Goal: Task Accomplishment & Management: Manage account settings

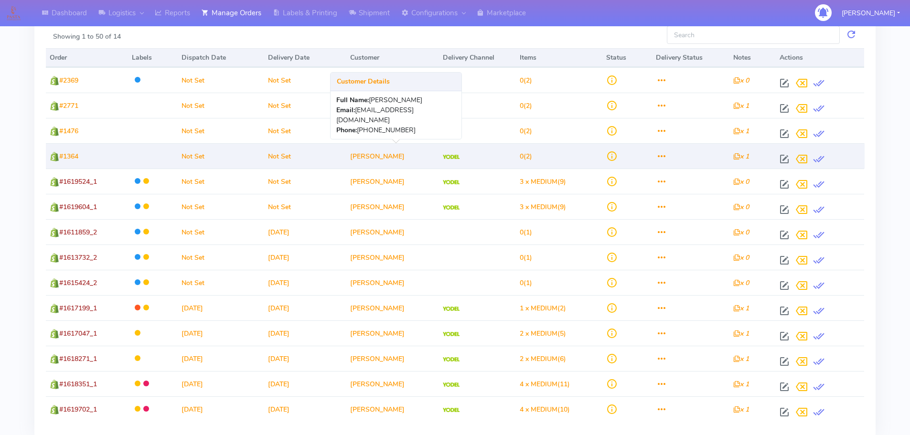
scroll to position [128, 0]
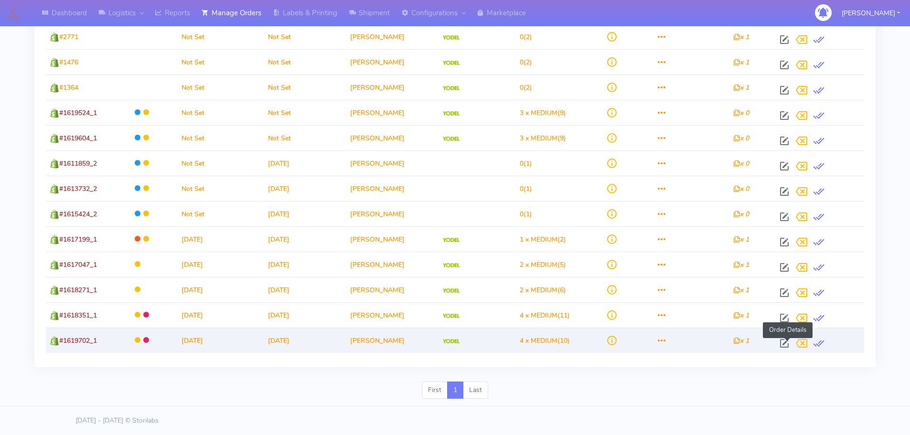
click at [784, 343] on span at bounding box center [784, 345] width 17 height 9
select select "5"
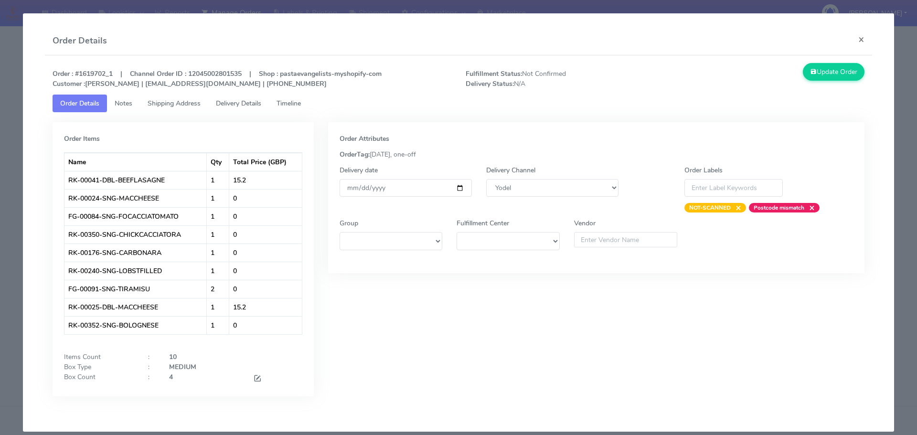
click at [296, 106] on span "Timeline" at bounding box center [289, 103] width 24 height 9
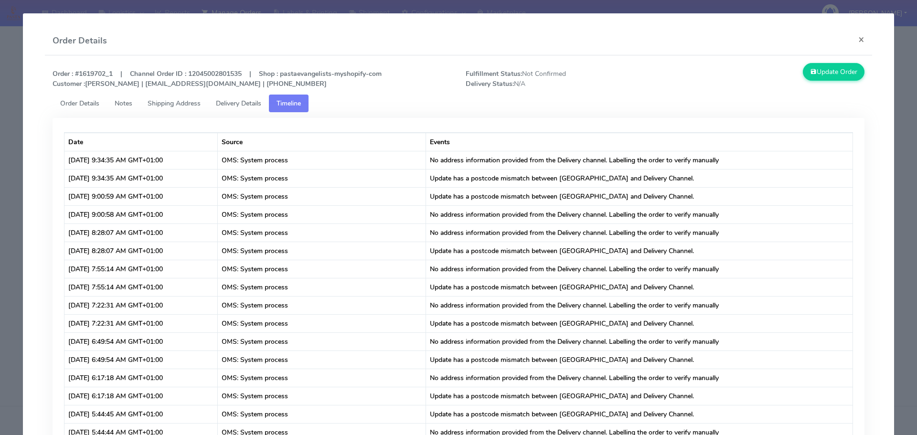
click at [88, 104] on span "Order Details" at bounding box center [79, 103] width 39 height 9
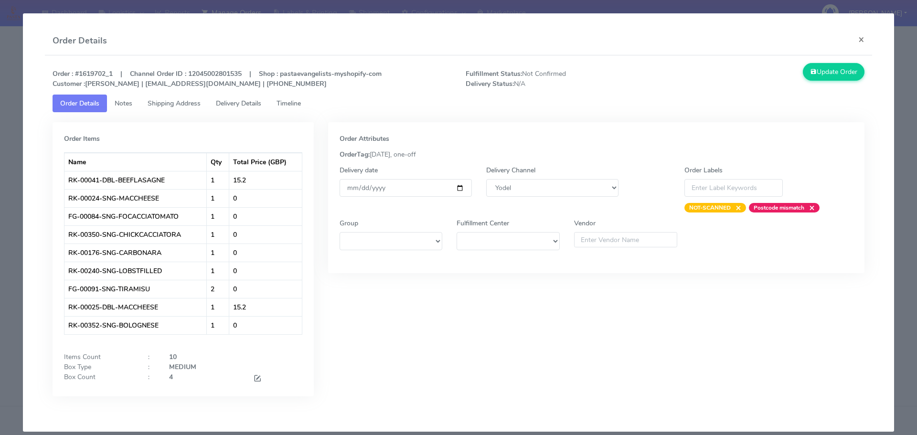
click at [103, 74] on strong "Order : #1619702_1 | Channel Order ID : 12045002801535 | Shop : pastaevangelist…" at bounding box center [217, 78] width 329 height 19
copy strong "1619702_1"
click at [0, 128] on modal-container "Order Details × Order : #1619702_1 | Channel Order ID : 12045002801535 | Shop :…" at bounding box center [458, 217] width 917 height 435
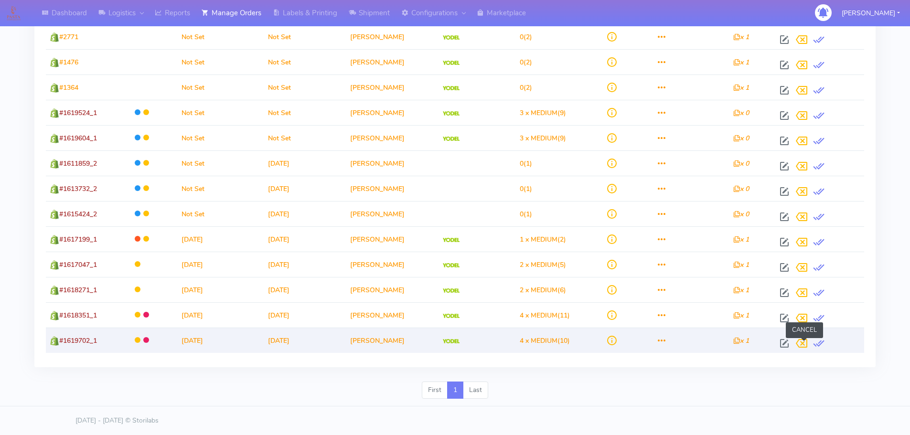
click at [805, 343] on span at bounding box center [801, 345] width 17 height 9
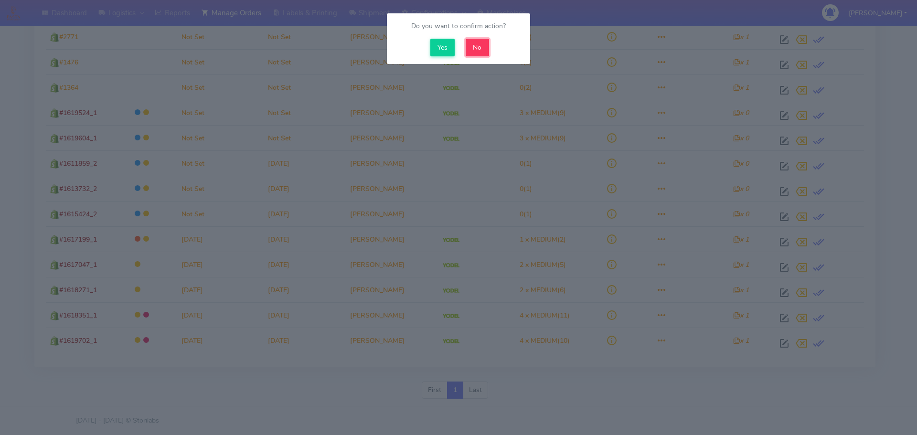
click at [477, 53] on button "No" at bounding box center [477, 48] width 23 height 18
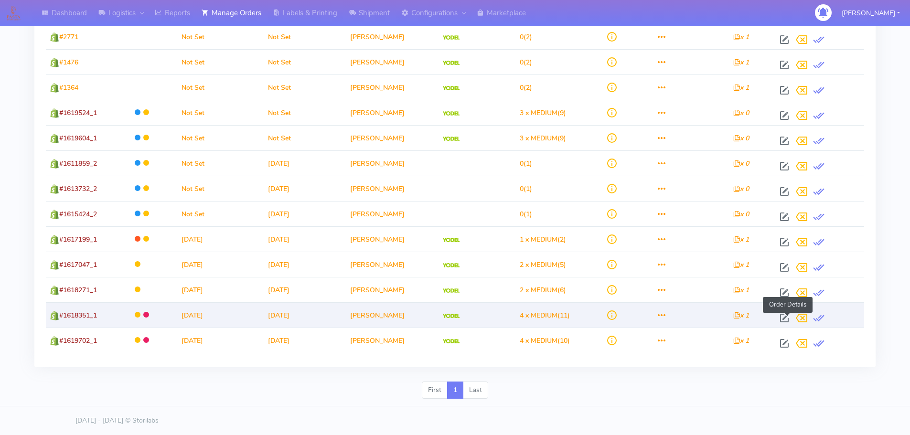
click at [787, 320] on span at bounding box center [784, 320] width 17 height 9
select select "5"
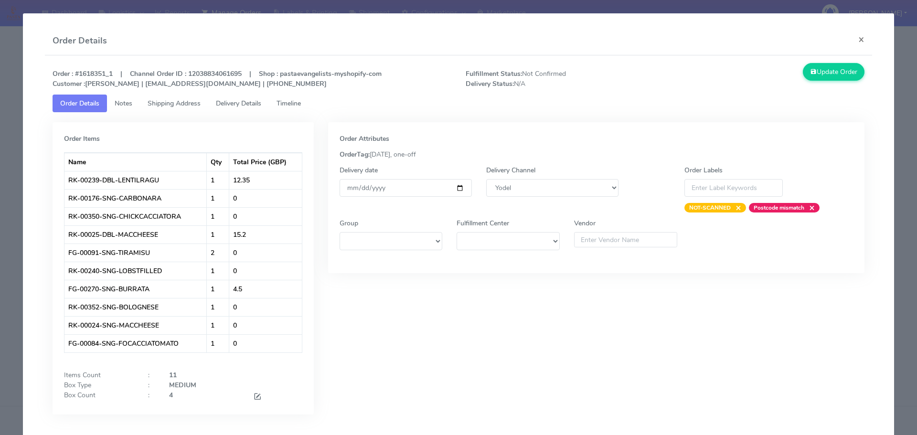
click at [106, 77] on strong "Order : #1618351_1 | Channel Order ID : 12038834061695 | Shop : pastaevangelist…" at bounding box center [217, 78] width 329 height 19
copy strong "1618351_1"
click at [288, 106] on span "Timeline" at bounding box center [289, 103] width 24 height 9
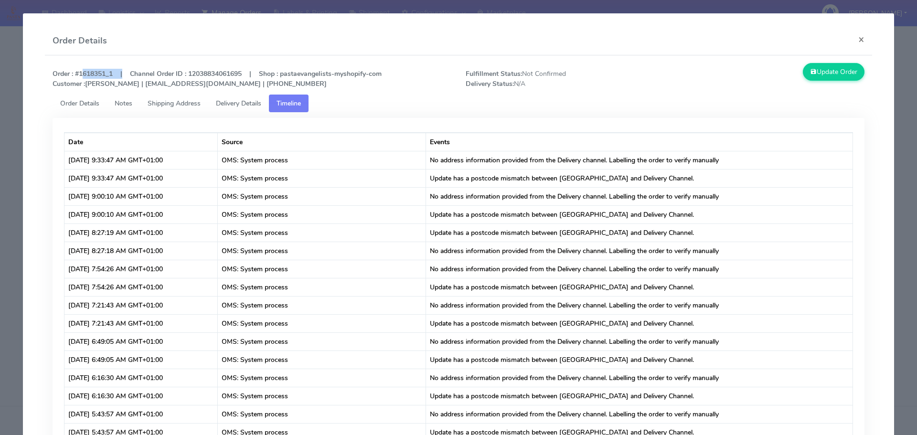
click at [58, 105] on link "Order Details" at bounding box center [80, 104] width 54 height 18
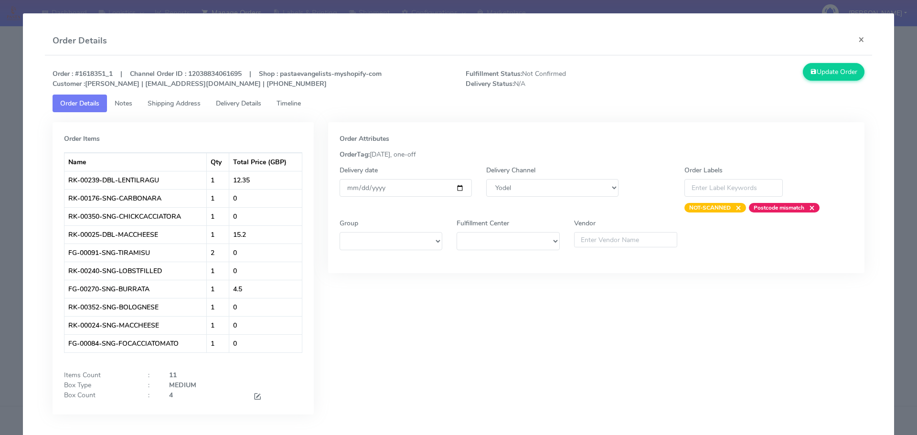
click at [17, 148] on modal-container "Order Details × Order : #1618351_1 | Channel Order ID : 12038834061695 | Shop :…" at bounding box center [458, 217] width 917 height 435
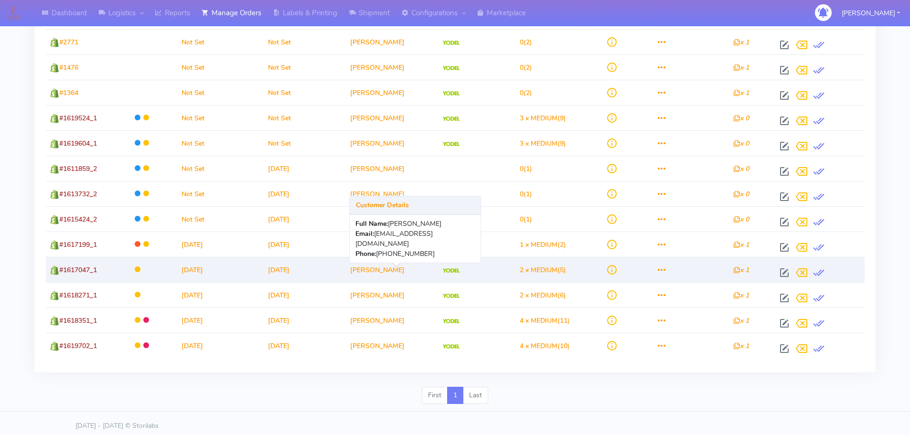
scroll to position [128, 0]
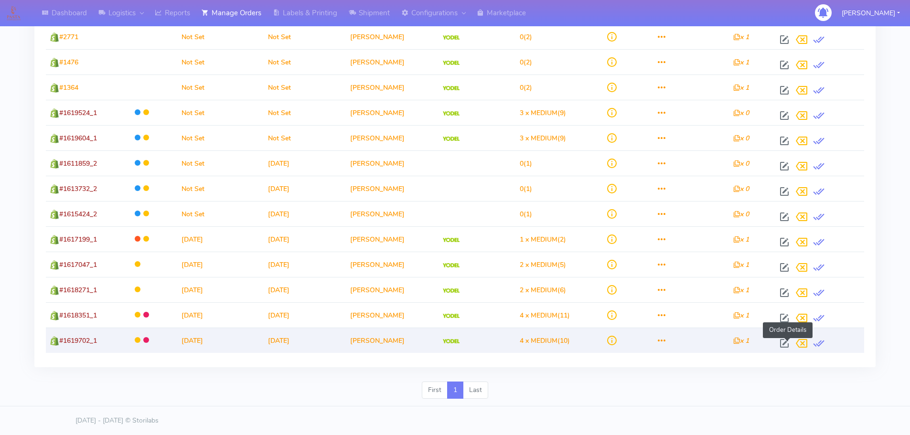
click at [787, 343] on span at bounding box center [784, 345] width 17 height 9
select select "5"
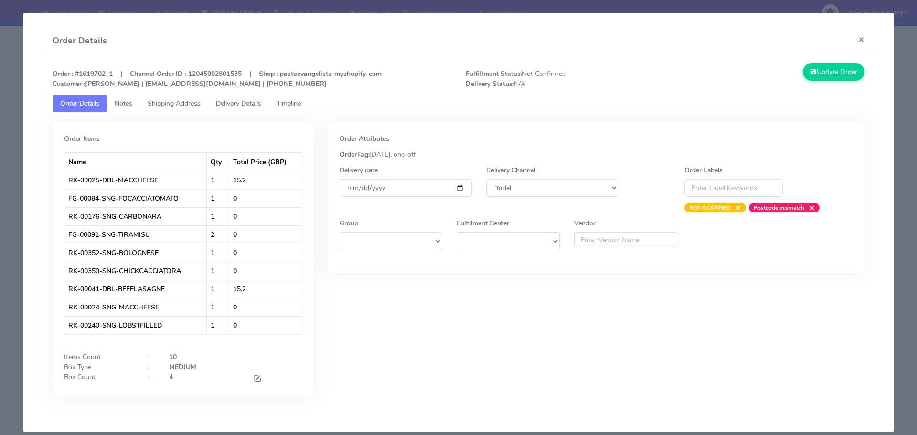
click at [0, 197] on modal-container "Order Details × Order : #1619702_1 | Channel Order ID : 12045002801535 | Shop :…" at bounding box center [458, 217] width 917 height 435
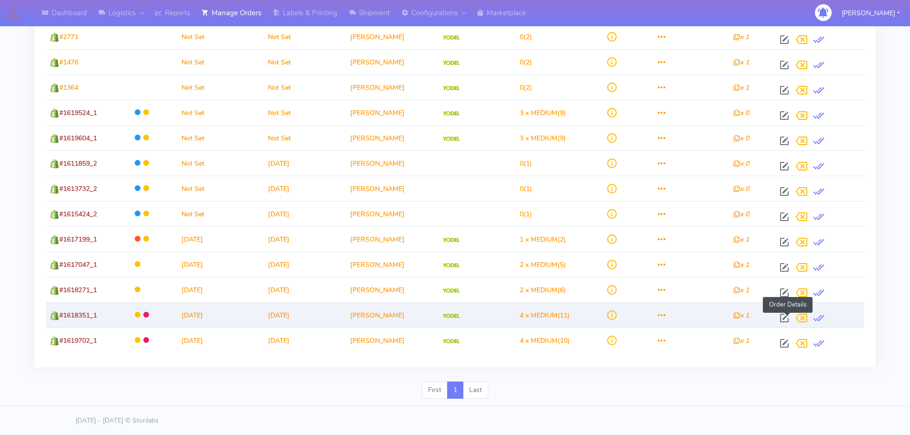
click at [785, 318] on span at bounding box center [784, 320] width 17 height 9
select select "5"
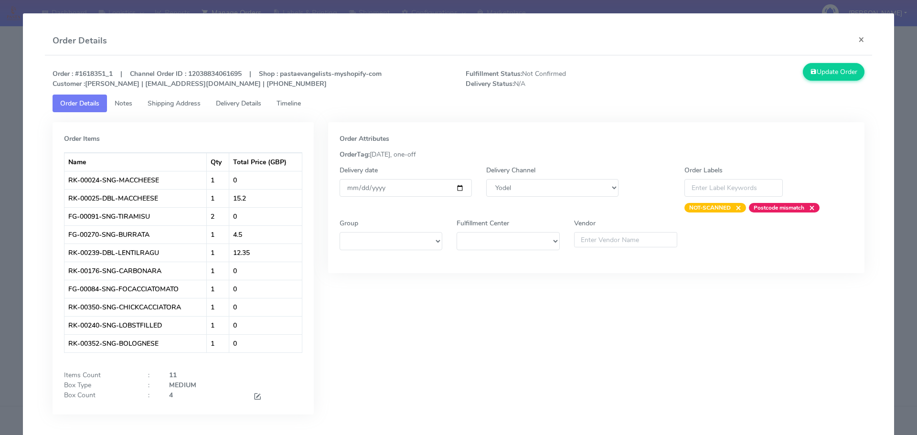
click at [101, 73] on strong "Order : #1618351_1 | Channel Order ID : 12038834061695 | Shop : pastaevangelist…" at bounding box center [217, 78] width 329 height 19
copy strong "1618351_1"
click at [0, 193] on modal-container "Order Details × Order : #1618351_1 | Channel Order ID : 12038834061695 | Shop :…" at bounding box center [458, 217] width 917 height 435
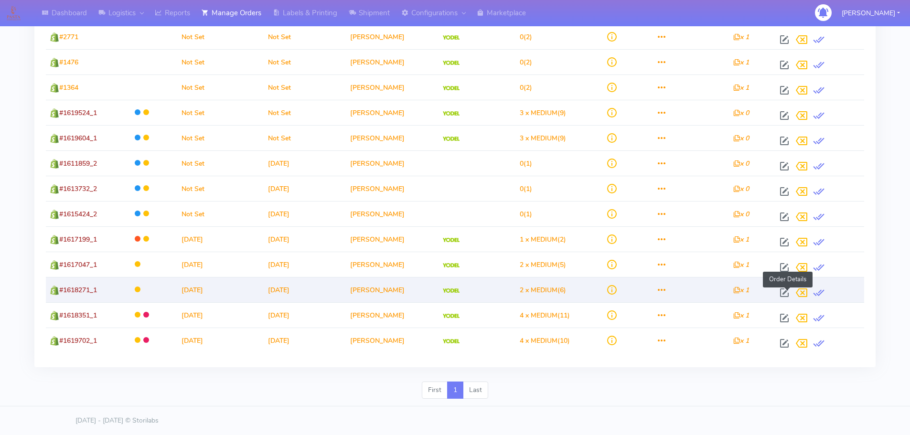
click at [789, 293] on span at bounding box center [784, 294] width 17 height 9
select select "5"
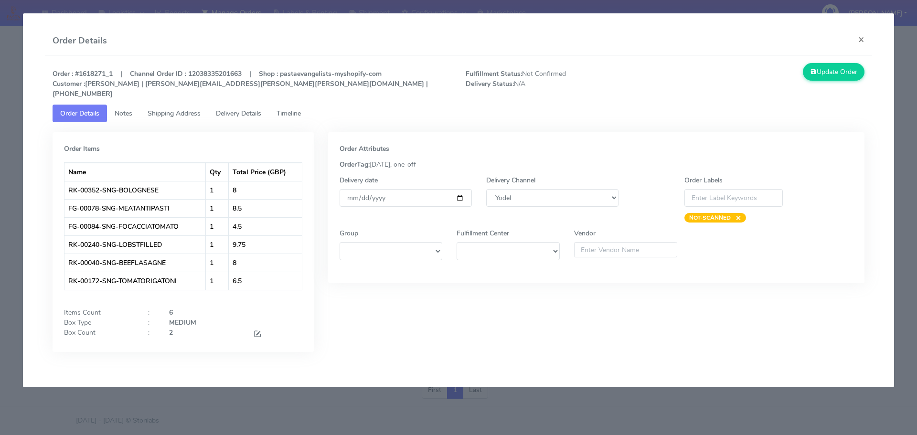
click at [0, 235] on modal-container "Order Details × Order : #1618271_1 | Channel Order ID : 12038335201663 | Shop :…" at bounding box center [458, 217] width 917 height 435
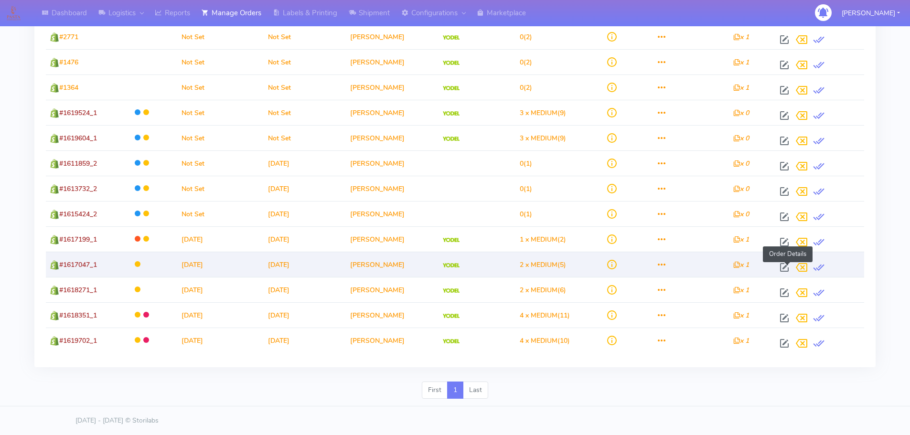
click at [785, 269] on span at bounding box center [784, 269] width 17 height 9
select select "5"
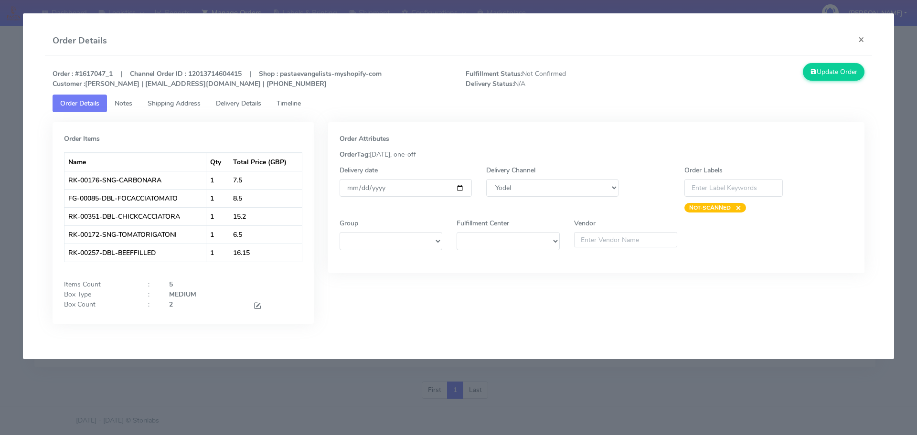
click at [279, 340] on div "Order : #1617047_1 | Channel Order ID : 12013714604415 | Shop : pastaevangelist…" at bounding box center [459, 200] width 828 height 290
click at [725, 382] on modal-container "Order Details × Order : #1617047_1 | Channel Order ID : 12013714604415 | Shop :…" at bounding box center [458, 217] width 917 height 435
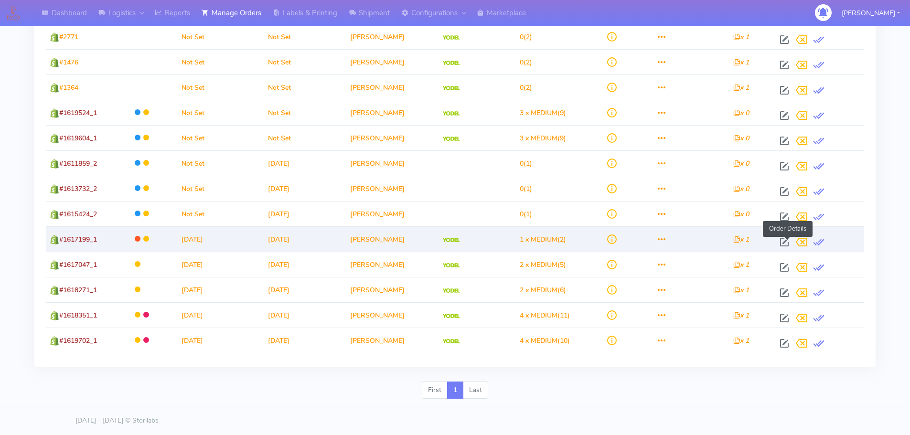
click at [788, 240] on span at bounding box center [784, 244] width 17 height 9
select select "5"
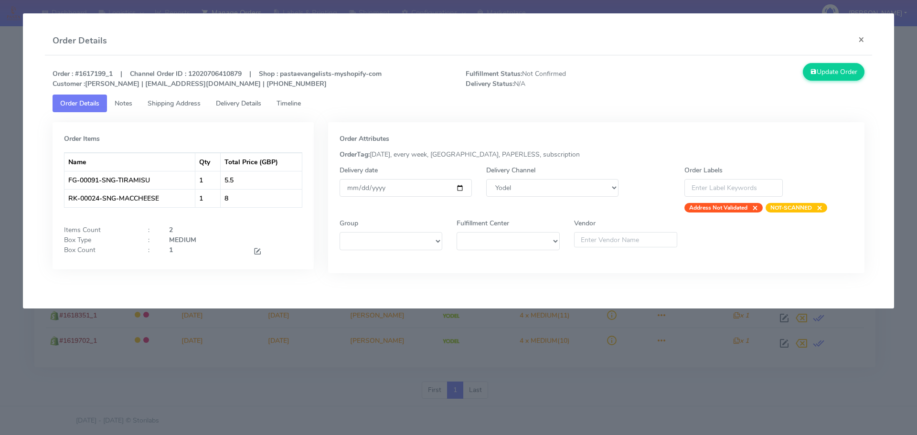
click at [611, 307] on app-order-update "Order Details × Order : #1617199_1 | Channel Order ID : 12020706410879 | Shop :…" at bounding box center [458, 160] width 871 height 295
click at [404, 336] on modal-container "Order Details × Order : #1617199_1 | Channel Order ID : 12020706410879 | Shop :…" at bounding box center [458, 217] width 917 height 435
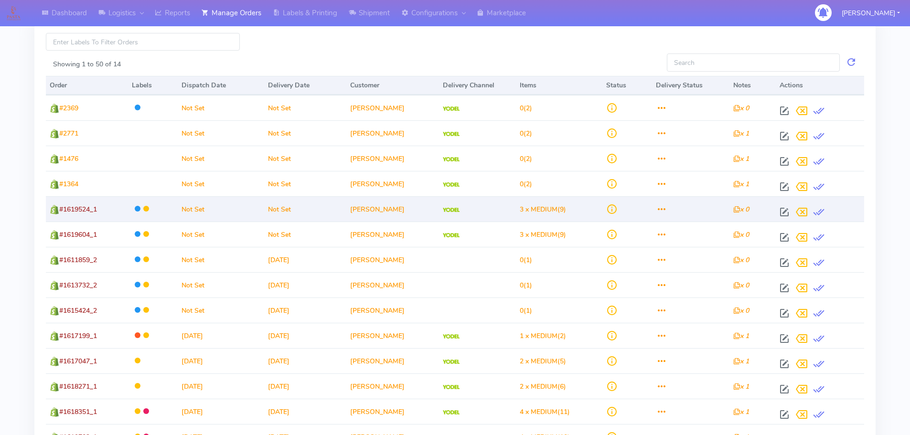
scroll to position [0, 0]
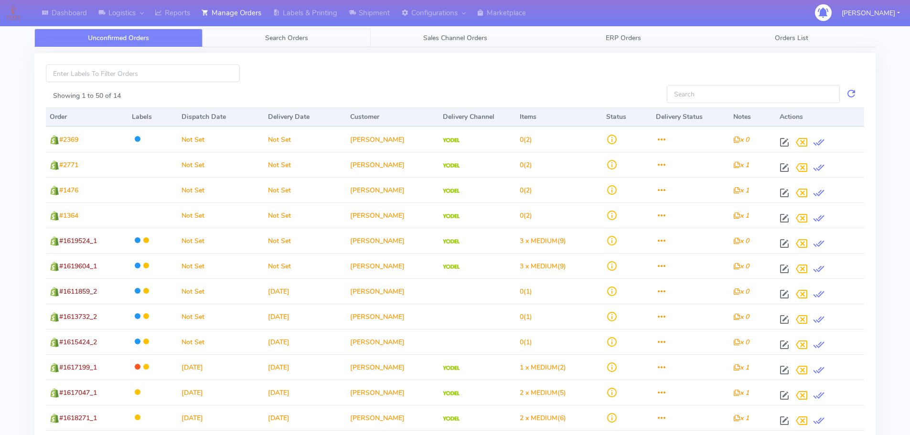
click at [275, 46] on link "Search Orders" at bounding box center [287, 38] width 168 height 19
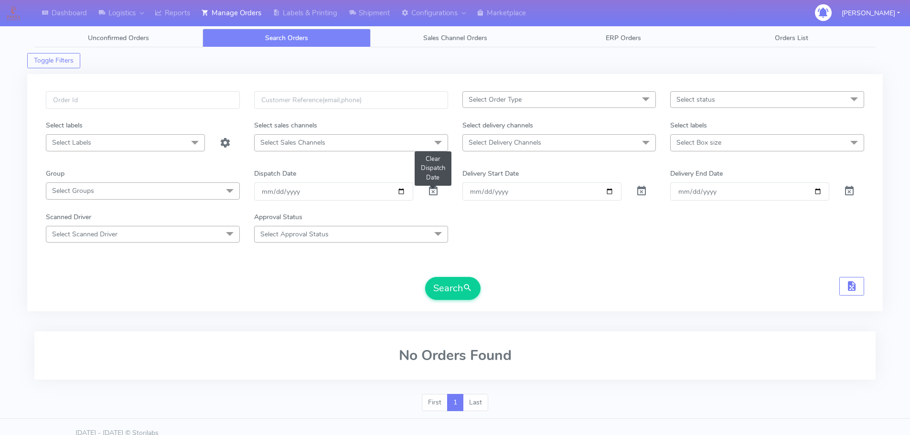
click at [430, 195] on span at bounding box center [433, 193] width 11 height 9
click at [207, 97] on input "text" at bounding box center [143, 100] width 194 height 18
paste input "1619110A"
type input "1619110A"
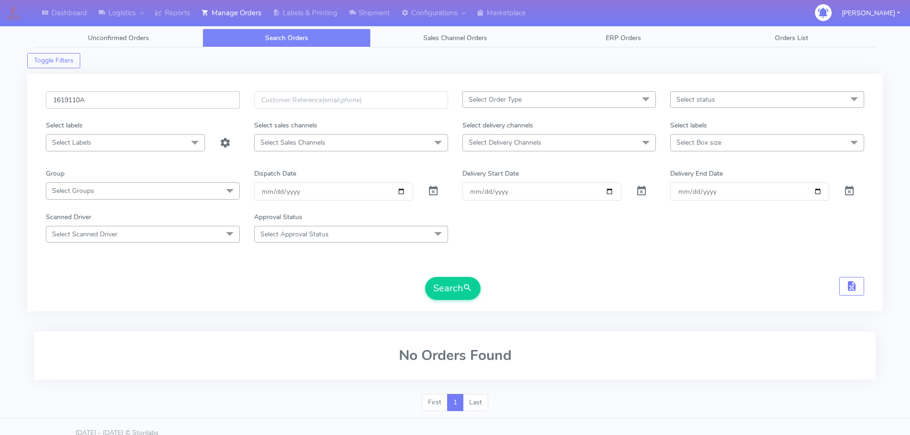
click at [425, 277] on button "Search" at bounding box center [452, 288] width 55 height 23
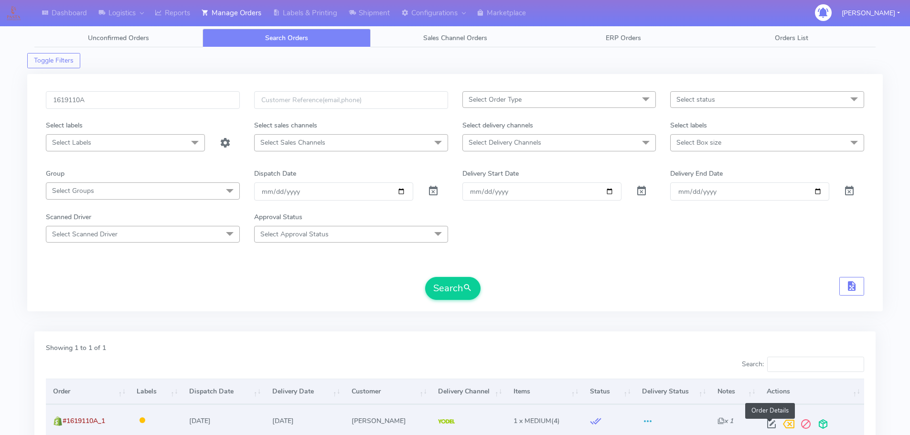
click at [767, 424] on span at bounding box center [771, 426] width 17 height 9
select select "5"
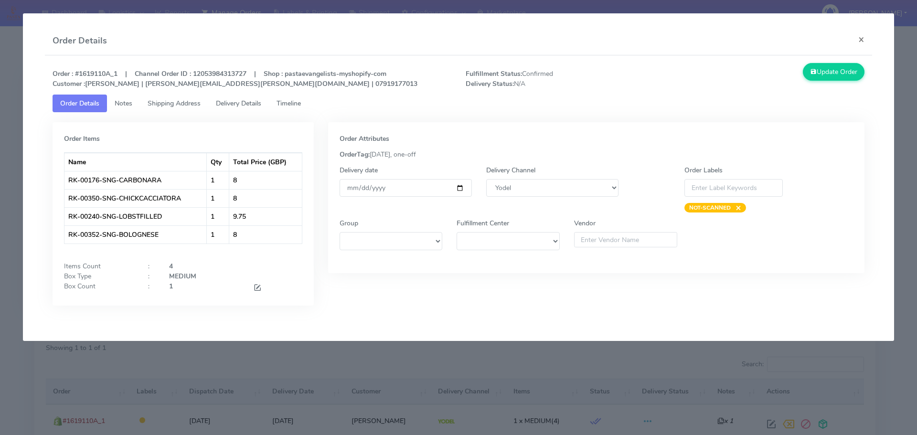
click at [624, 365] on modal-container "Order Details × Order : #1619110A_1 | Channel Order ID : 12053984313727 | Shop …" at bounding box center [458, 217] width 917 height 435
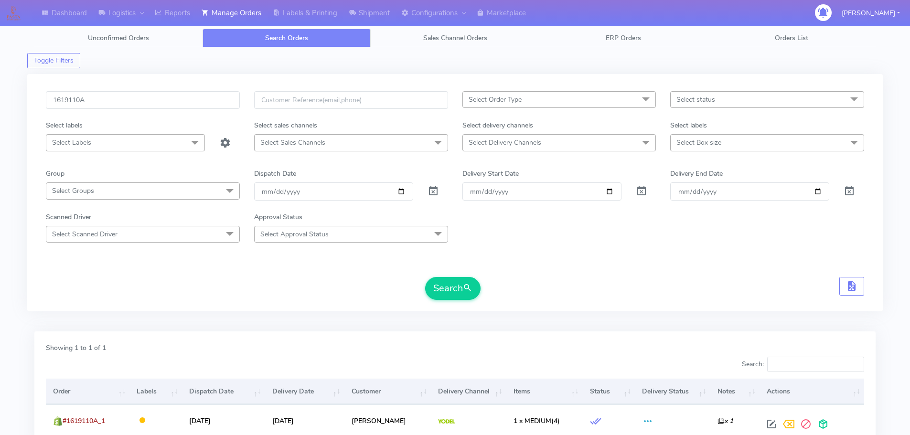
click at [559, 279] on div "Search" at bounding box center [455, 288] width 818 height 23
click at [548, 235] on div "Scanned Driver Select Scanned Driver Select All Test Driver Mohibur R Chaudhry …" at bounding box center [455, 227] width 833 height 31
click at [566, 281] on div "Search" at bounding box center [455, 288] width 818 height 23
click at [671, 249] on form "1619110A Select Order Type Select All MEALS ATAVI One Off Pasta Club Gift Kit E…" at bounding box center [455, 195] width 818 height 209
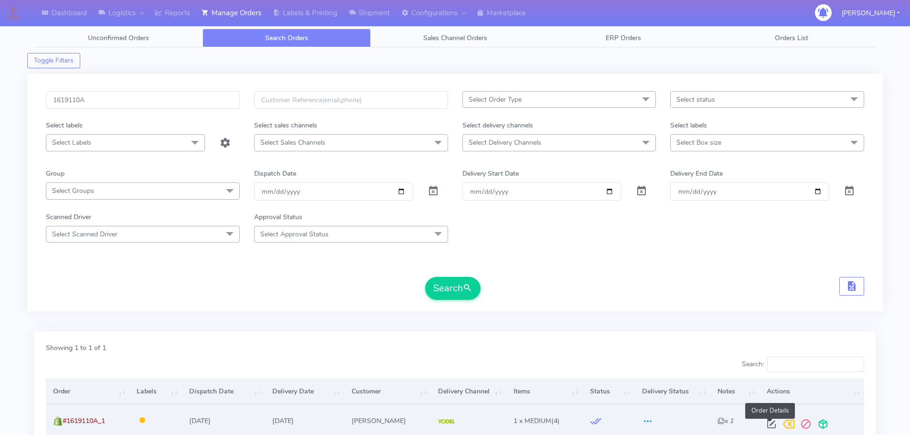
click at [768, 423] on span at bounding box center [771, 426] width 17 height 9
select select "5"
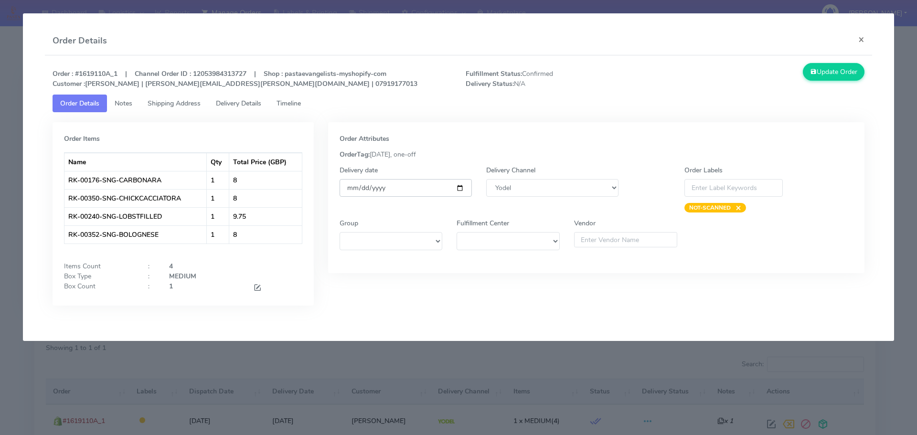
click at [462, 187] on input "[DATE]" at bounding box center [406, 188] width 132 height 18
type input "2025-09-08"
click at [827, 79] on button "Update Order" at bounding box center [834, 72] width 62 height 18
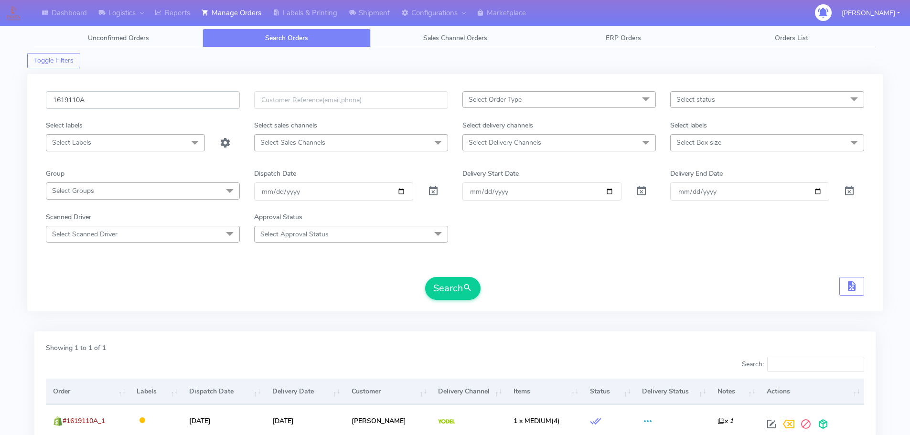
click at [212, 107] on input "1619110A" at bounding box center [143, 100] width 194 height 18
paste input "591A"
type input "1619591A"
click at [425, 277] on button "Search" at bounding box center [452, 288] width 55 height 23
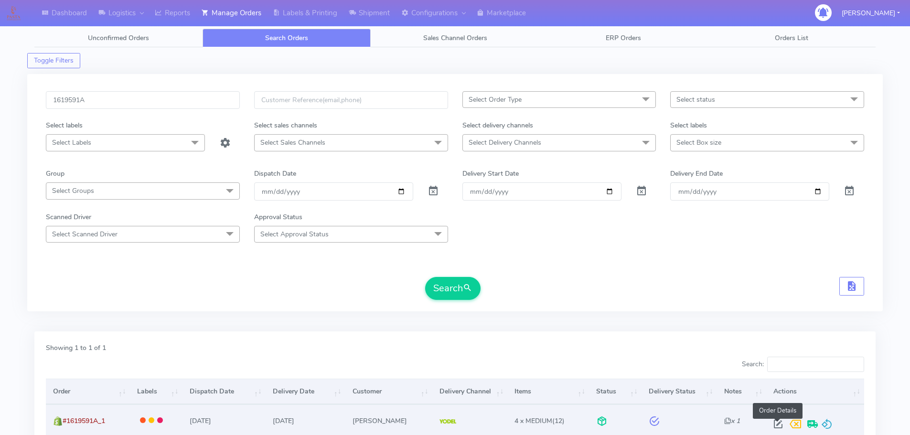
click at [778, 422] on span at bounding box center [778, 426] width 17 height 9
select select "5"
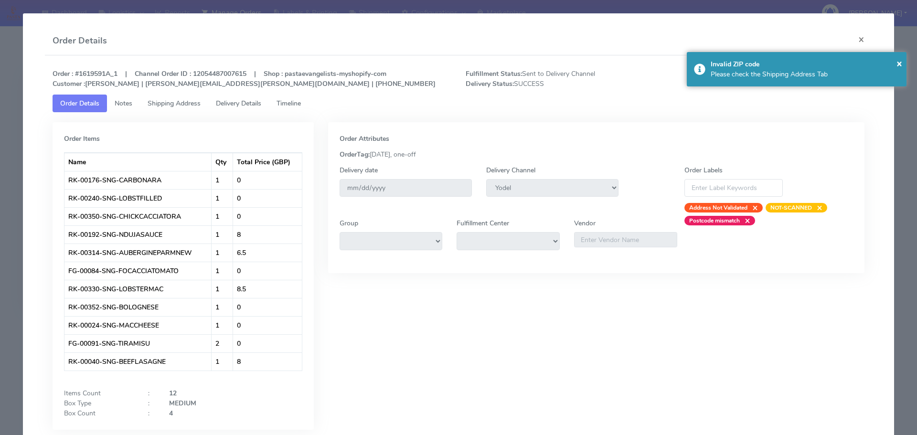
click at [289, 105] on span "Timeline" at bounding box center [289, 103] width 24 height 9
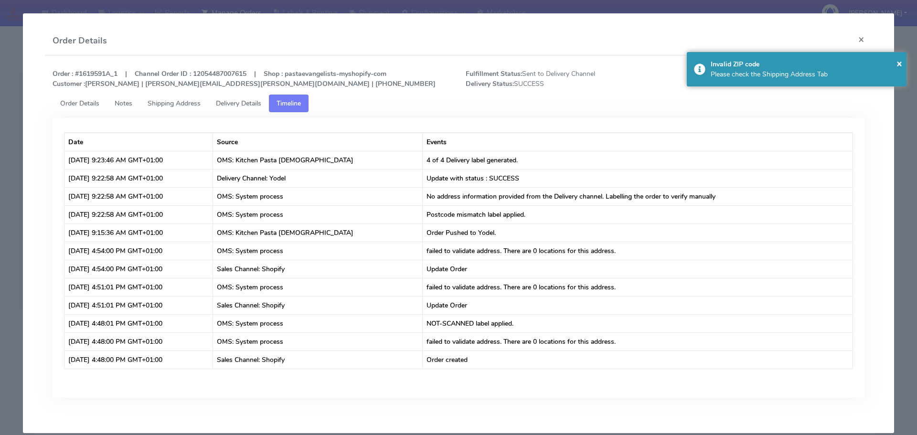
click at [255, 103] on span "Delivery Details" at bounding box center [238, 103] width 45 height 9
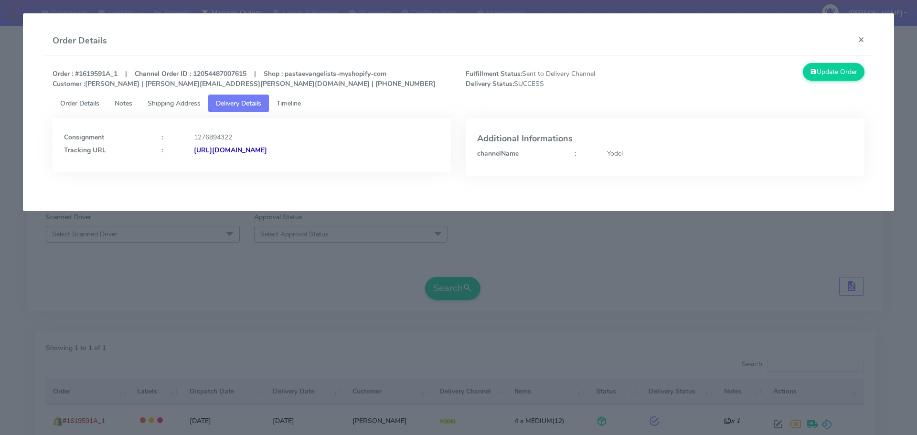
click at [289, 107] on span "Timeline" at bounding box center [289, 103] width 24 height 9
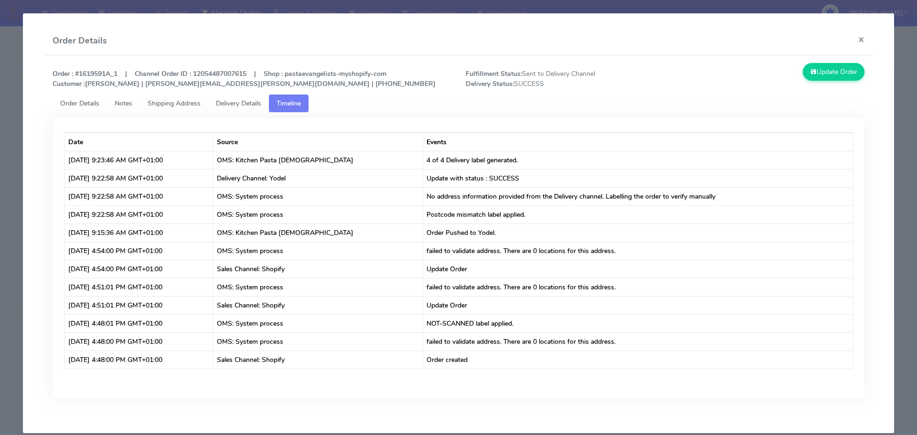
click at [222, 107] on span "Delivery Details" at bounding box center [238, 103] width 45 height 9
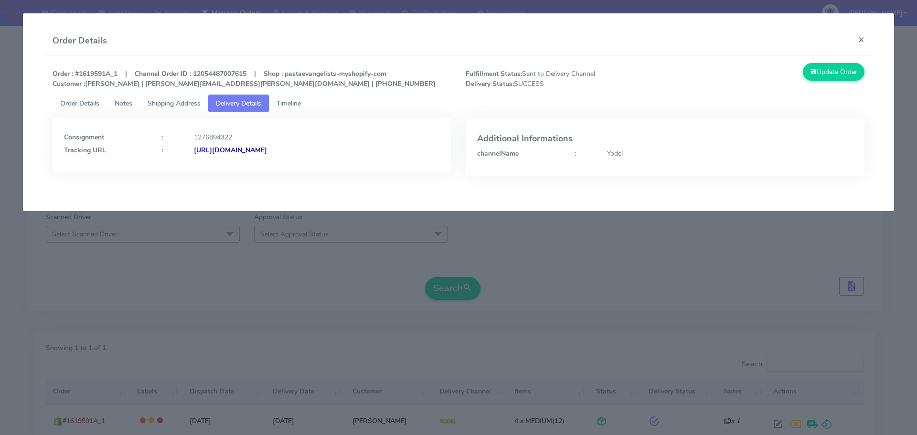
drag, startPoint x: 400, startPoint y: 162, endPoint x: 298, endPoint y: 168, distance: 102.9
click at [298, 168] on div "Consignment : 1276894322 Tracking URL : https://www.yodel.co.uk/tracking/JJD000…" at bounding box center [252, 145] width 399 height 54
copy strong "JJD0002249960889570"
drag, startPoint x: 265, startPoint y: 105, endPoint x: 275, endPoint y: 102, distance: 11.0
click at [261, 105] on span "Delivery Details" at bounding box center [238, 103] width 45 height 9
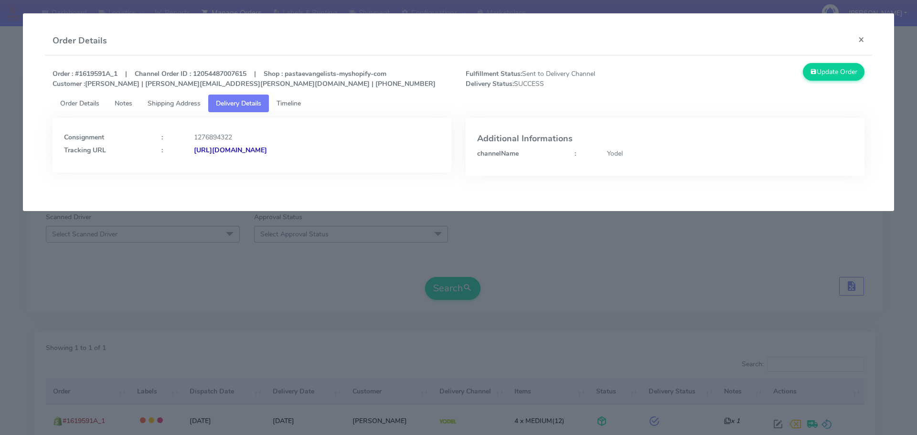
click at [291, 99] on span "Timeline" at bounding box center [289, 103] width 24 height 9
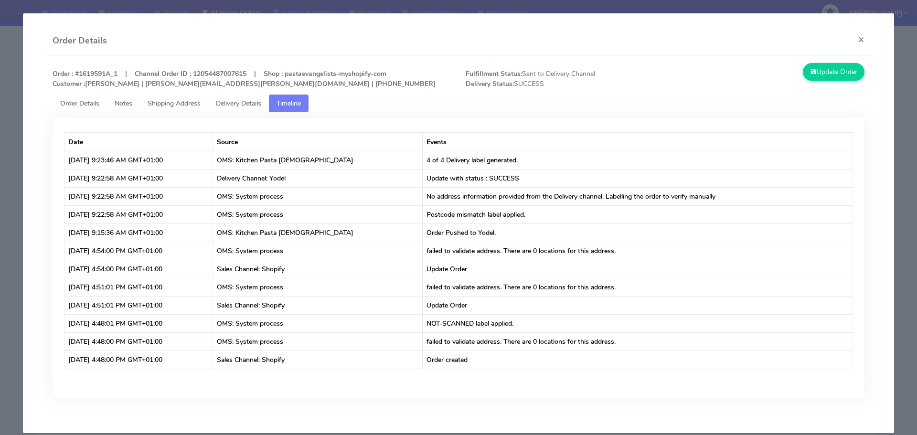
click at [246, 110] on link "Delivery Details" at bounding box center [238, 104] width 61 height 18
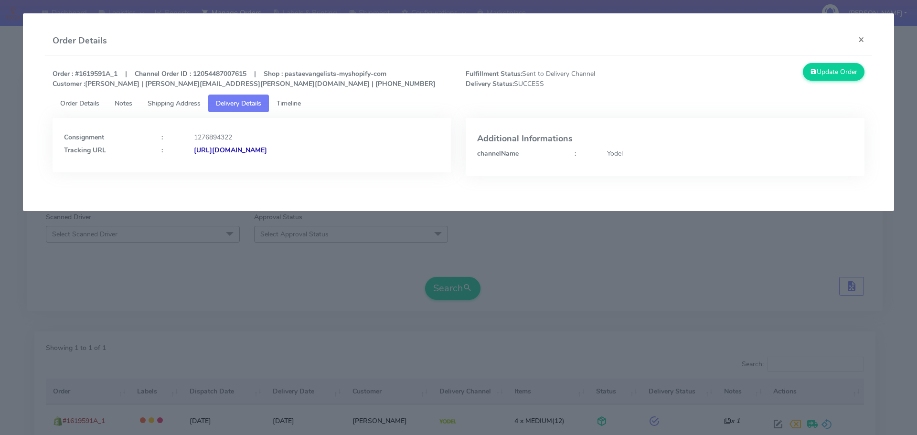
click at [299, 107] on span "Timeline" at bounding box center [289, 103] width 24 height 9
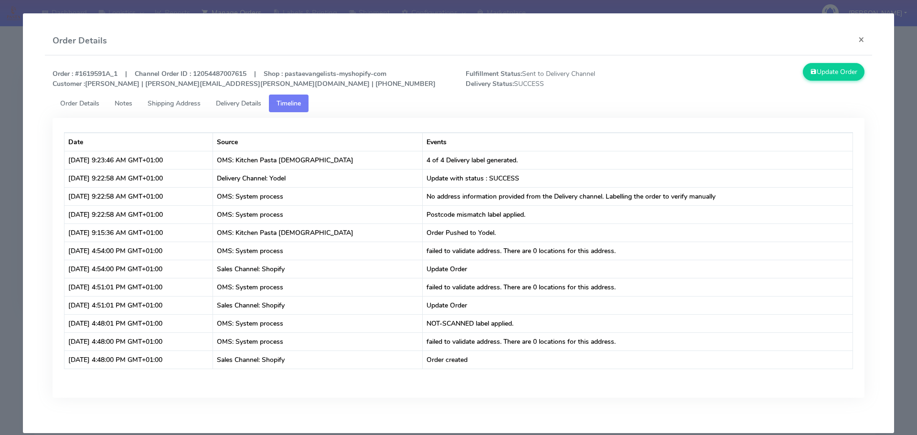
click at [0, 125] on modal-container "Order Details × Order : #1619591A_1 | Channel Order ID : 12054487007615 | Shop …" at bounding box center [458, 217] width 917 height 435
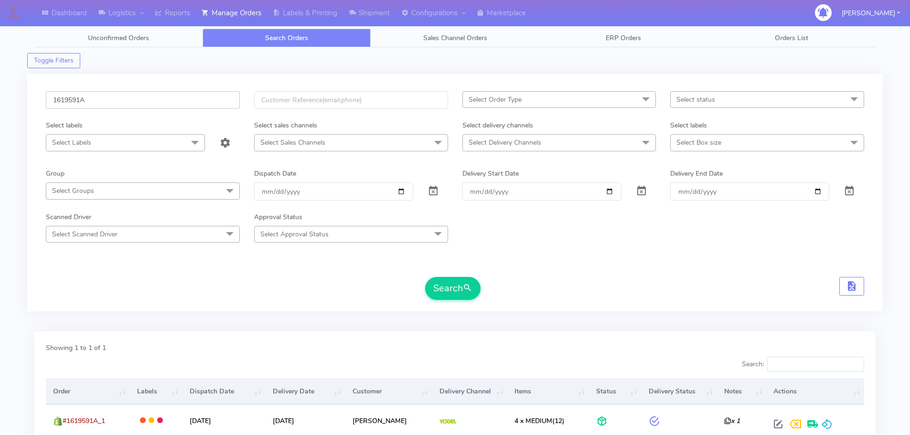
click at [222, 105] on input "1619591A" at bounding box center [143, 100] width 194 height 18
paste input "184"
click at [425, 277] on button "Search" at bounding box center [452, 288] width 55 height 23
click at [204, 90] on div "1619184 Select Order Type Select All MEALS ATAVI One Off Pasta Club Gift Kit Ev…" at bounding box center [455, 192] width 856 height 237
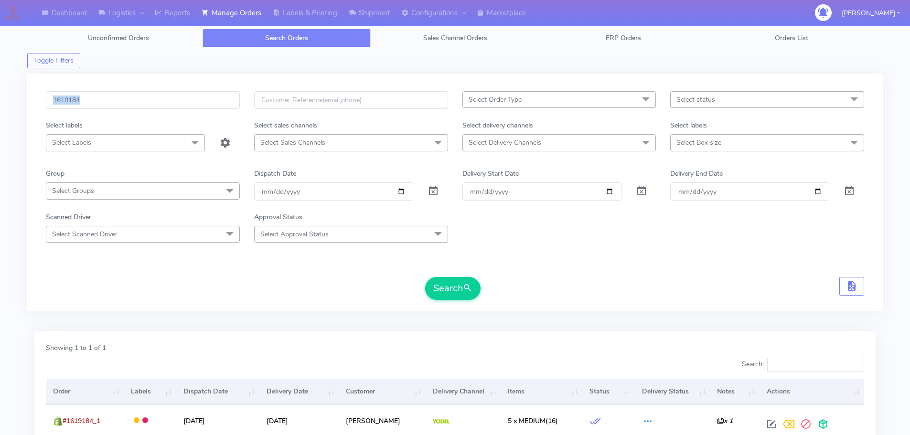
click at [204, 90] on div "1619184 Select Order Type Select All MEALS ATAVI One Off Pasta Club Gift Kit Ev…" at bounding box center [455, 192] width 856 height 237
click at [209, 100] on input "1619184" at bounding box center [143, 100] width 194 height 18
paste input "20139"
type input "1620139"
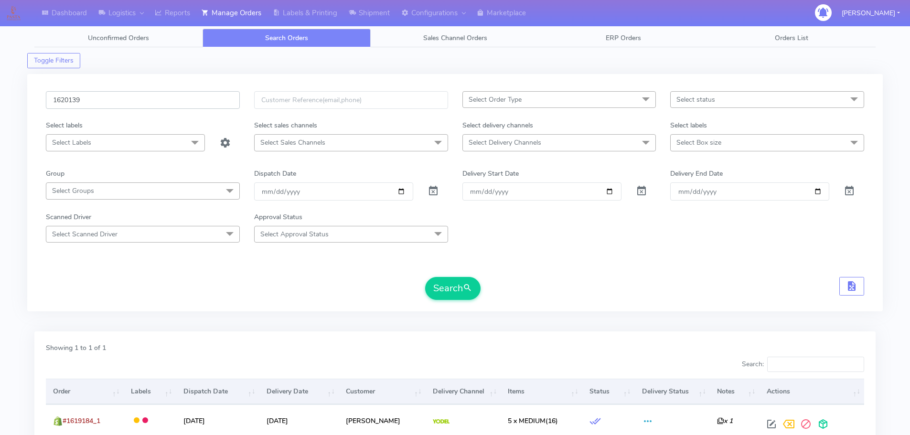
click at [425, 277] on button "Search" at bounding box center [452, 288] width 55 height 23
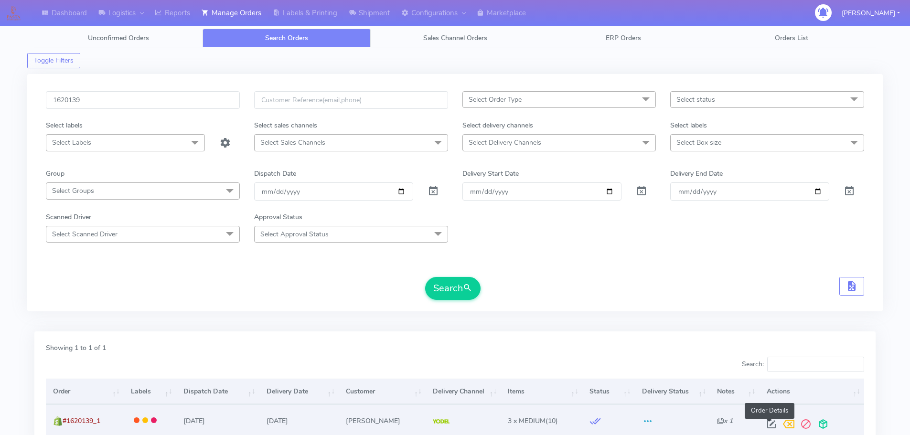
click at [770, 423] on span at bounding box center [771, 426] width 17 height 9
select select "5"
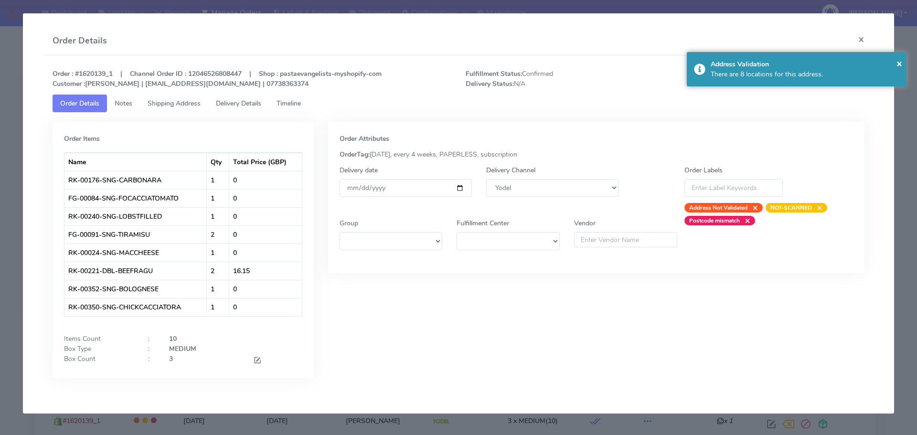
click at [250, 108] on link "Delivery Details" at bounding box center [238, 104] width 61 height 18
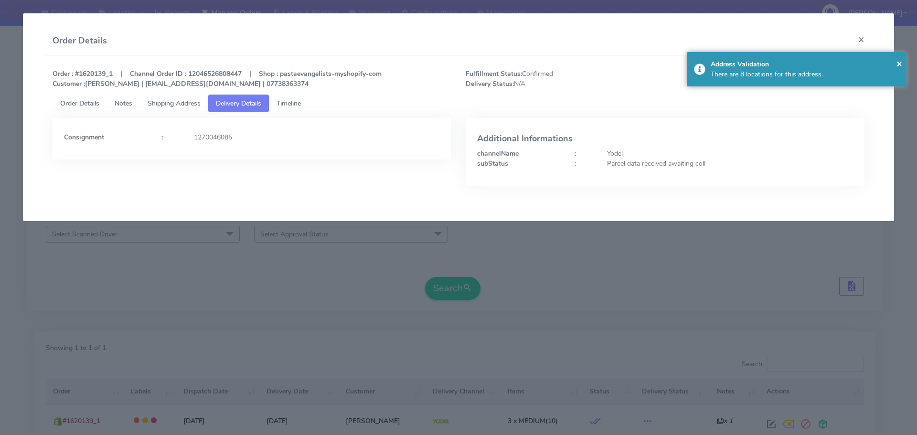
click at [285, 105] on span "Timeline" at bounding box center [289, 103] width 24 height 9
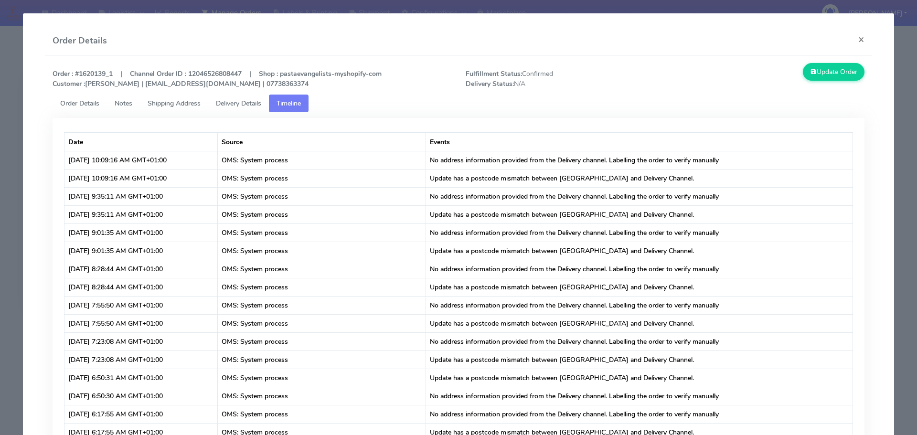
click at [88, 102] on span "Order Details" at bounding box center [79, 103] width 39 height 9
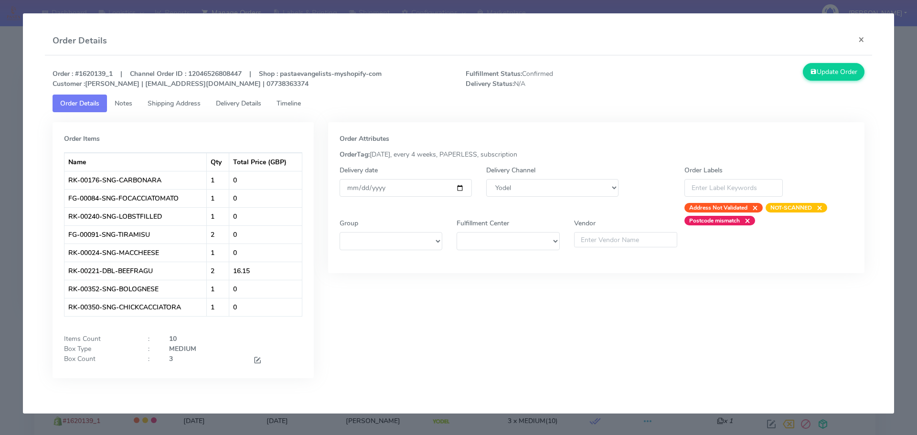
click at [34, 129] on app-order-update "Order Details × Order : #1620139_1 | Channel Order ID : 12046526808447 | Shop :…" at bounding box center [458, 213] width 871 height 400
click at [23, 128] on app-order-update "Order Details × Order : #1620139_1 | Channel Order ID : 12046526808447 | Shop :…" at bounding box center [458, 213] width 871 height 400
click at [2, 16] on modal-container "Order Details × Order : #1620139_1 | Channel Order ID : 12046526808447 | Shop :…" at bounding box center [458, 217] width 917 height 435
